Goal: Communication & Community: Share content

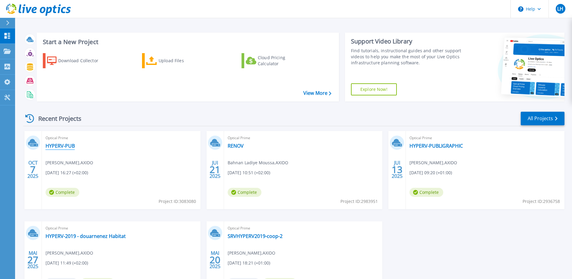
click at [60, 145] on link "HYPERV-PUB" at bounding box center [60, 146] width 29 height 6
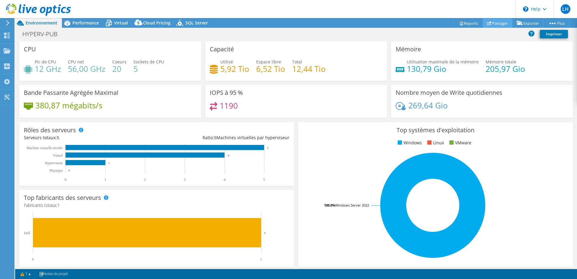
click at [492, 20] on link "Partager" at bounding box center [498, 22] width 30 height 9
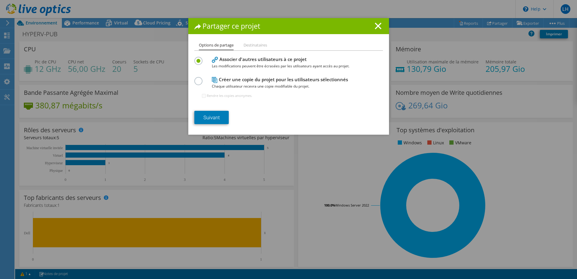
click at [249, 44] on li "Destinataires" at bounding box center [256, 46] width 24 height 8
click at [210, 116] on link "Suivant" at bounding box center [211, 117] width 34 height 13
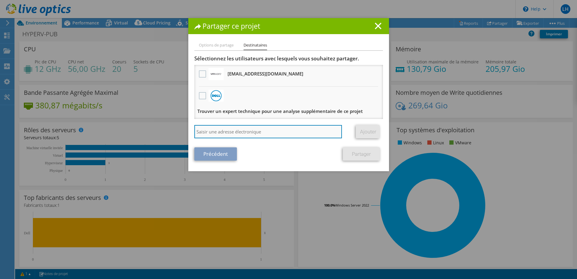
click at [204, 130] on input "search" at bounding box center [268, 131] width 148 height 13
type input "c.ouzouf@axido.fr"
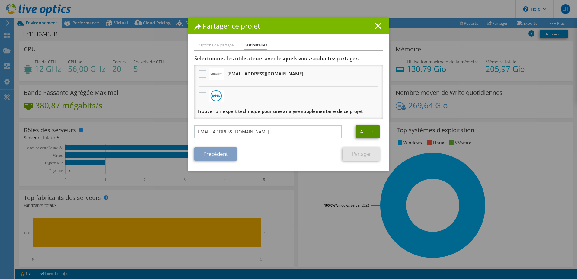
click at [365, 132] on link "Ajouter" at bounding box center [368, 131] width 24 height 13
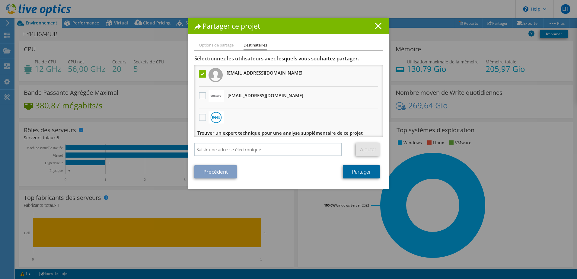
click at [359, 170] on link "Partager" at bounding box center [361, 171] width 37 height 13
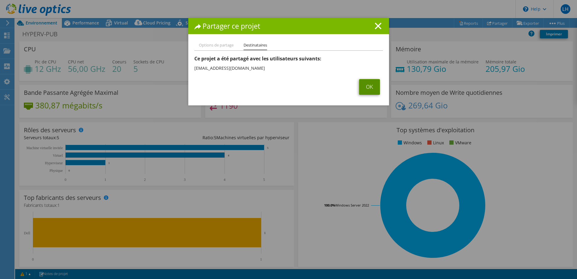
click at [365, 84] on link "OK" at bounding box center [369, 87] width 21 height 16
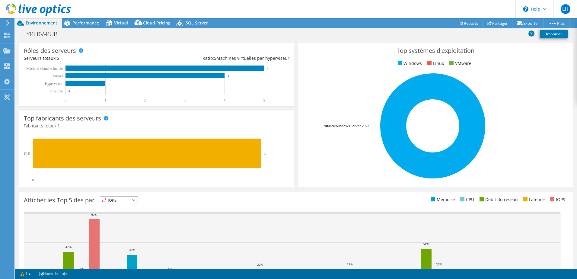
scroll to position [124, 0]
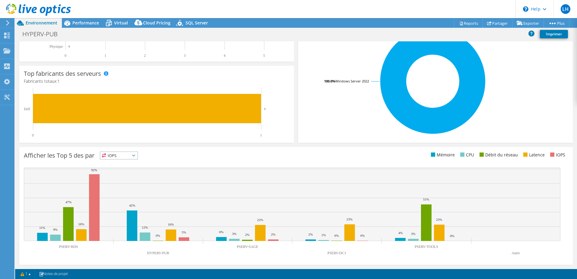
click at [135, 155] on icon at bounding box center [133, 156] width 3 height 2
click at [94, 217] on rect at bounding box center [94, 207] width 11 height 67
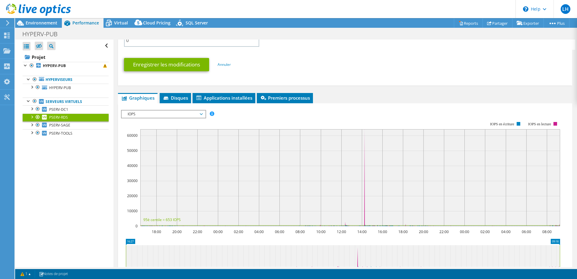
scroll to position [341, 0]
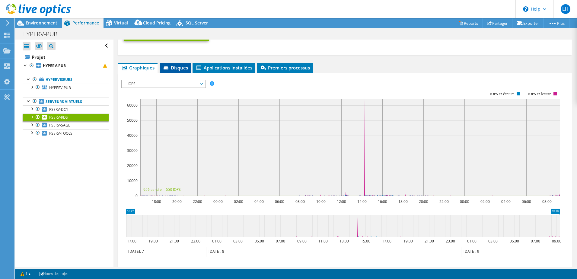
click at [180, 67] on span "Disques" at bounding box center [175, 68] width 25 height 6
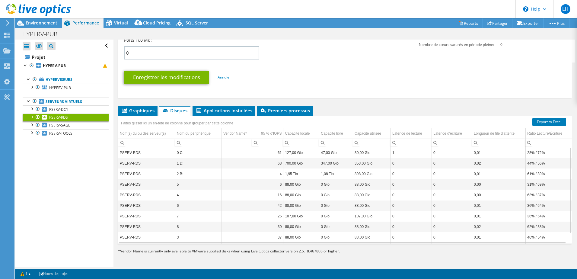
drag, startPoint x: 362, startPoint y: 173, endPoint x: 339, endPoint y: 175, distance: 23.4
click at [339, 175] on td "1,08 Tio" at bounding box center [336, 173] width 34 height 11
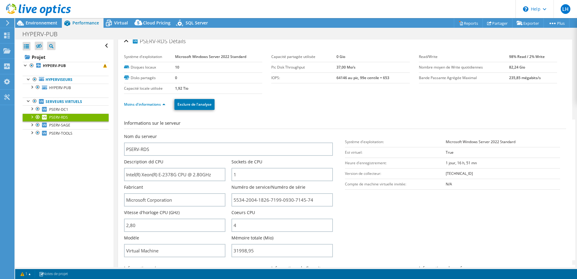
scroll to position [0, 0]
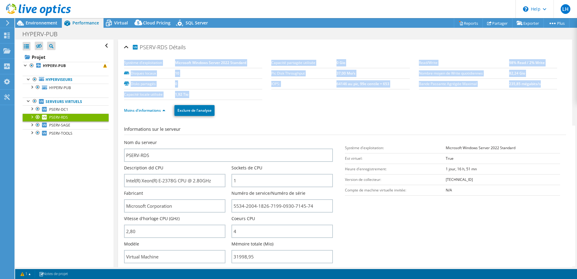
drag, startPoint x: 124, startPoint y: 63, endPoint x: 541, endPoint y: 86, distance: 417.7
click at [541, 86] on section "Système d'exploitation Microsoft Windows Server 2022 Standard Disques locaux 10…" at bounding box center [345, 79] width 442 height 42
copy section "Système d'exploitation Microsoft Windows Server 2022 Standard Disques locaux 10…"
